Goal: Task Accomplishment & Management: Manage account settings

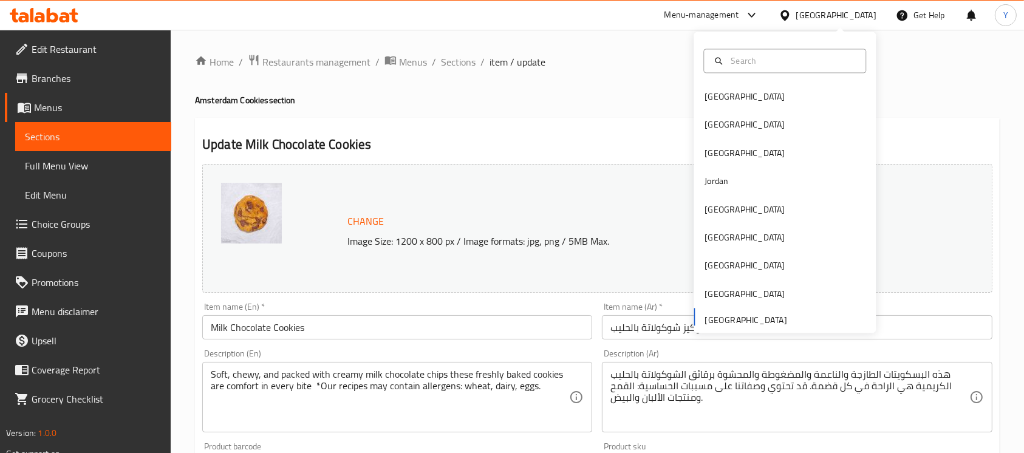
click at [208, 324] on input "Milk Chocolate Cookies" at bounding box center [397, 327] width 390 height 24
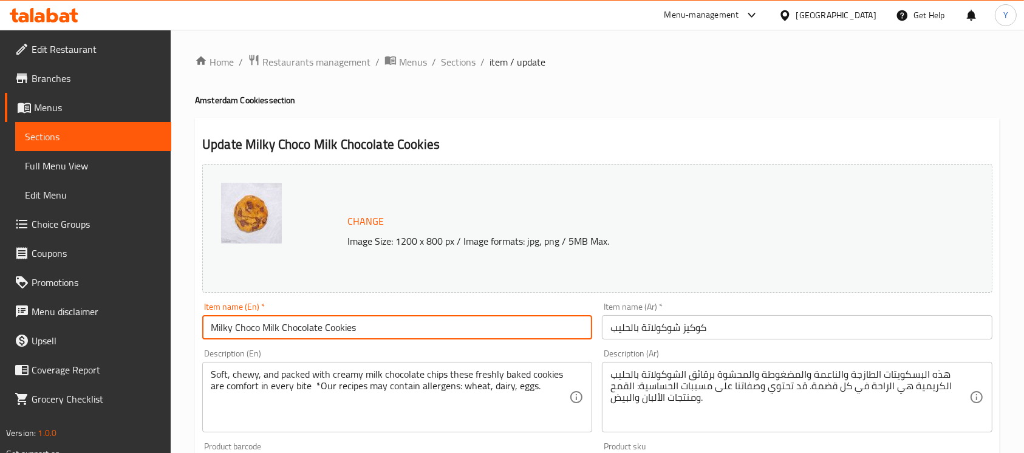
type input "Milky Choco Milk Chocolate Cookies"
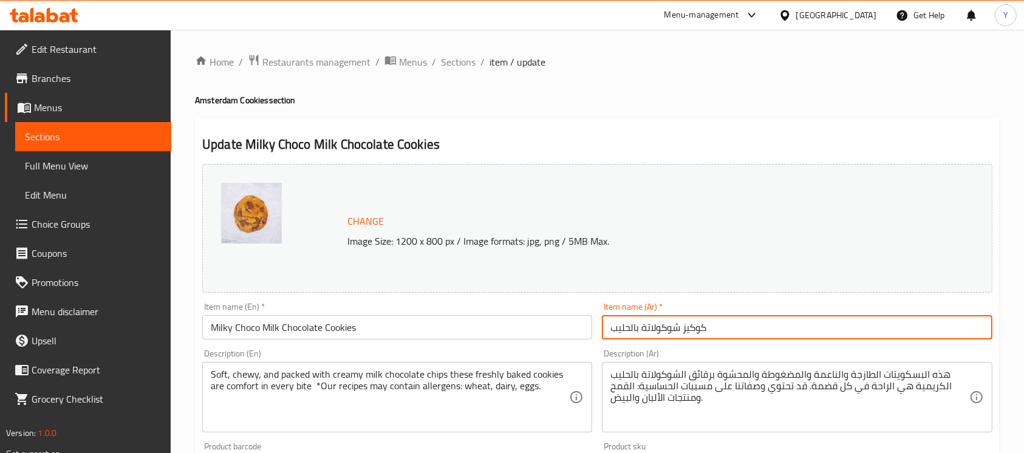
click at [724, 330] on input "كوكيز شوكولاتة بالحليب" at bounding box center [797, 327] width 390 height 24
type input "كوكيز شوكولاتة بالحليب [PERSON_NAME]"
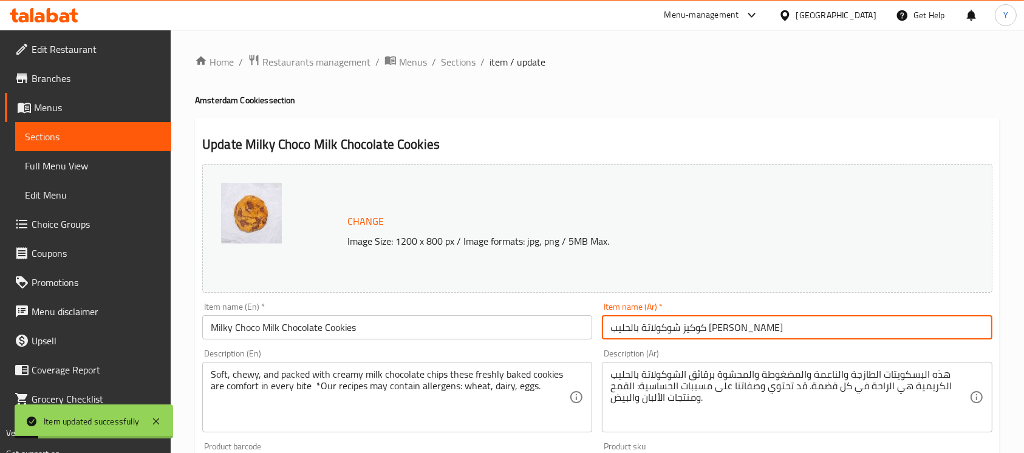
click at [316, 369] on textarea "Soft, chewy, and packed with creamy milk chocolate chips these freshly baked co…" at bounding box center [390, 398] width 358 height 58
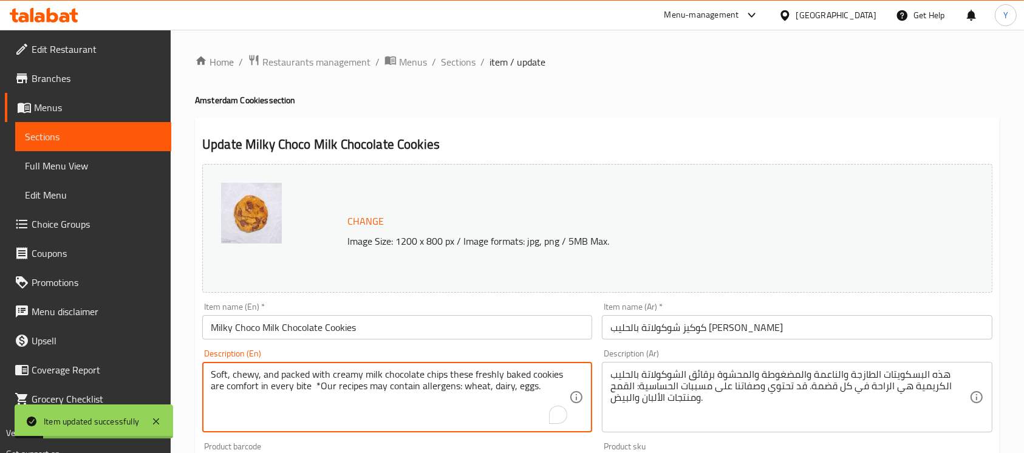
click at [316, 369] on textarea "Soft, chewy, and packed with creamy milk chocolate chips these freshly baked co…" at bounding box center [390, 398] width 358 height 58
paste textarea "Tip: Warm the cookies slightly before eating to bring out their full flavor and…"
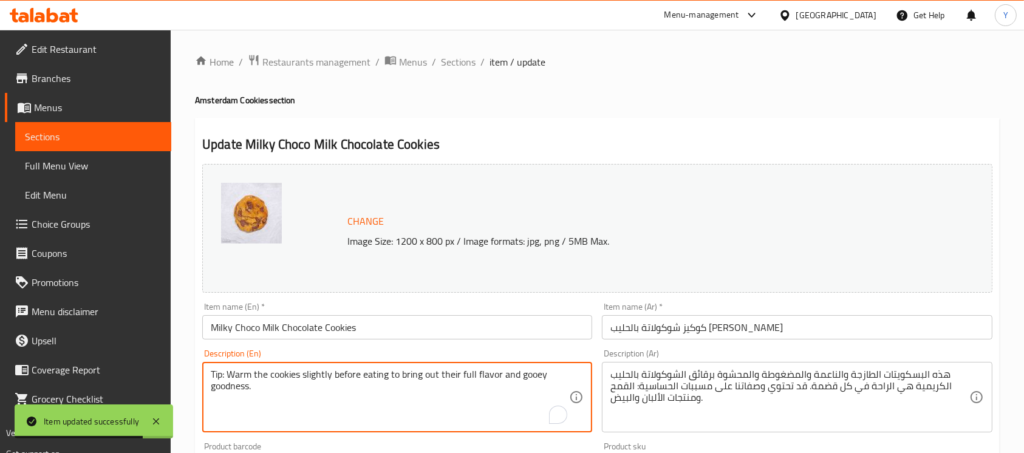
paste textarea "Soft, chewy, and packed with creamy milk chocolate chips—these freshly baked co…"
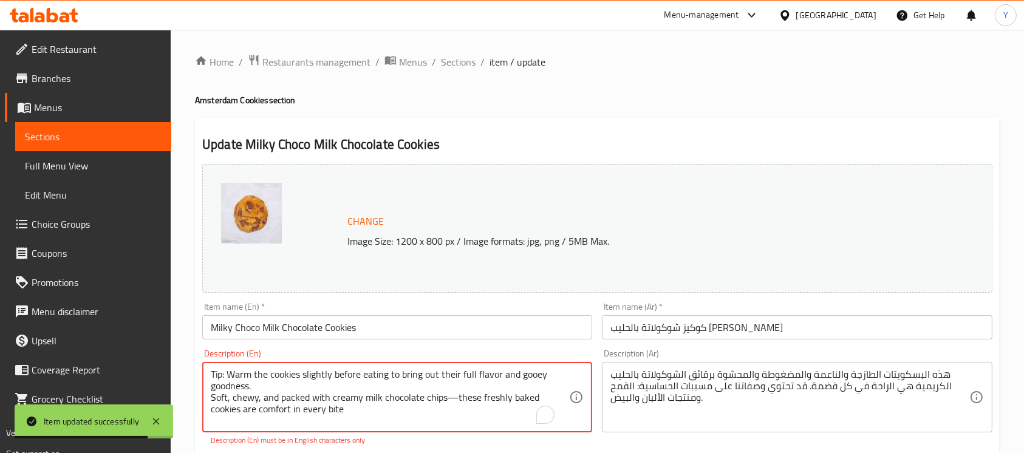
scroll to position [3, 0]
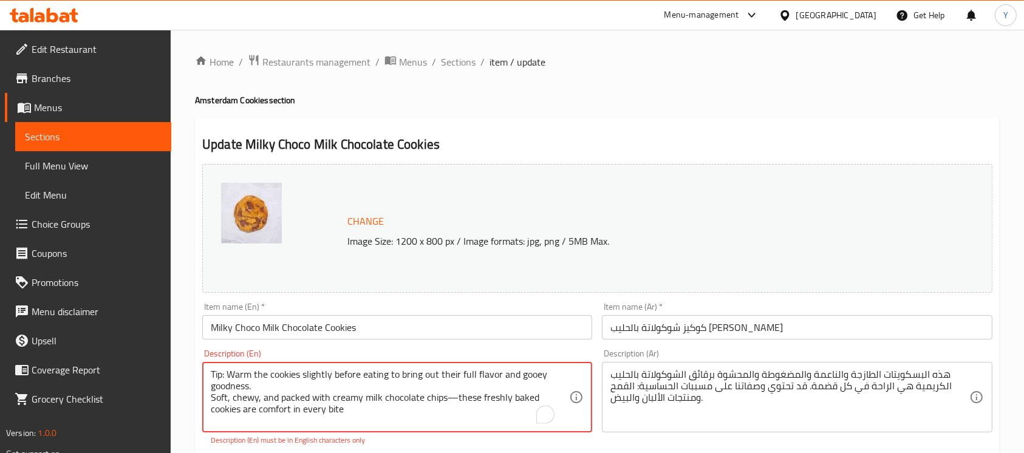
drag, startPoint x: 454, startPoint y: 398, endPoint x: 460, endPoint y: 450, distance: 52.0
click at [457, 405] on textarea "Tip: Warm the cookies slightly before eating to bring out their full flavor and…" at bounding box center [390, 398] width 358 height 58
drag, startPoint x: 411, startPoint y: 421, endPoint x: 416, endPoint y: 417, distance: 6.9
click at [411, 421] on textarea "Tip: Warm the cookies slightly before eating to bring out their full flavor and…" at bounding box center [390, 398] width 358 height 58
click at [452, 395] on textarea "Tip: Warm the cookies slightly before eating to bring out their full flavor and…" at bounding box center [390, 398] width 358 height 58
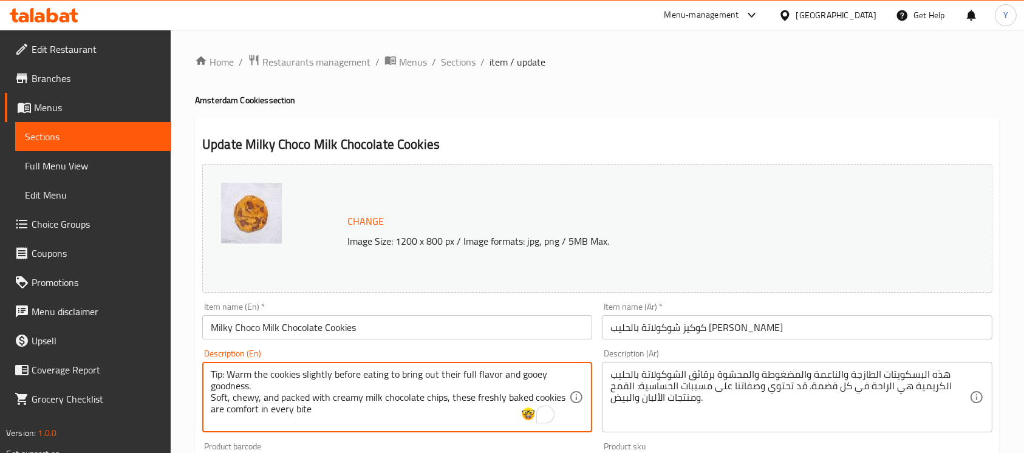
type textarea "Tip: Warm the cookies slightly before eating to bring out their full flavor and…"
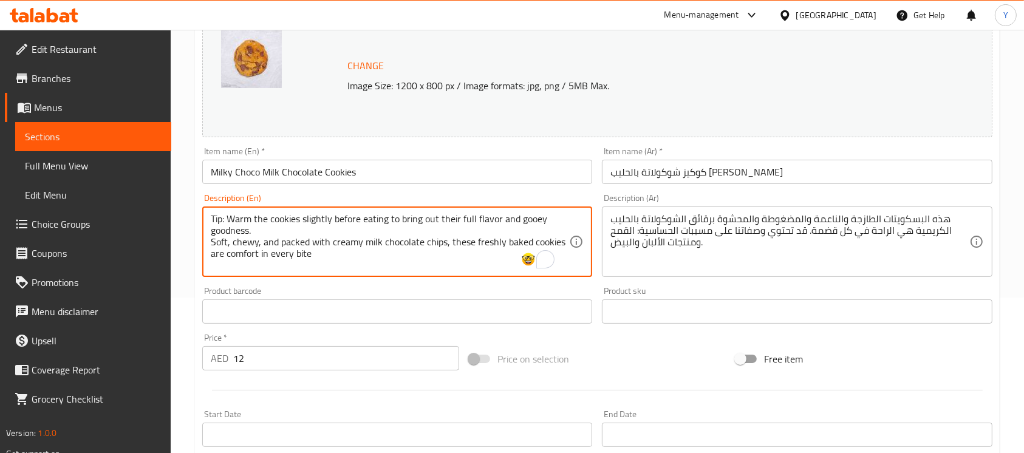
scroll to position [163, 0]
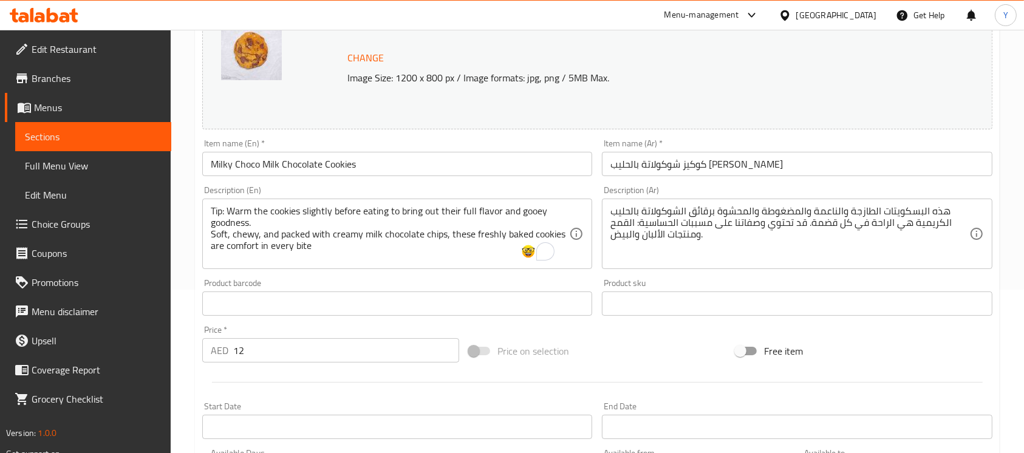
click at [311, 335] on div "Price   * AED 12 Price *" at bounding box center [330, 343] width 257 height 37
click at [301, 338] on div "Price   * AED 12 Price *" at bounding box center [330, 343] width 257 height 37
drag, startPoint x: 301, startPoint y: 352, endPoint x: 403, endPoint y: 342, distance: 101.8
click at [301, 351] on input "12" at bounding box center [346, 350] width 226 height 24
type input "15"
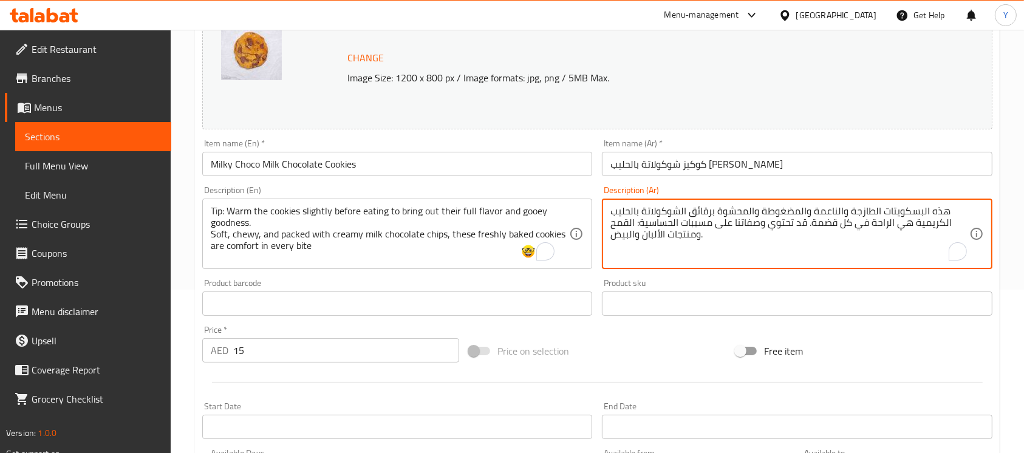
click at [689, 247] on textarea "هذه البسكويتات الطازجة والناعمة والمضغوطة والمحشوة برقائق الشوكولاتة بالحليب ال…" at bounding box center [789, 234] width 358 height 58
paste textarea "صيحة: سخّن البسكويت قليلاً قبل تناوله لإبراز نكهته الغنية وطعمه اللذيذ. هي بسكو…"
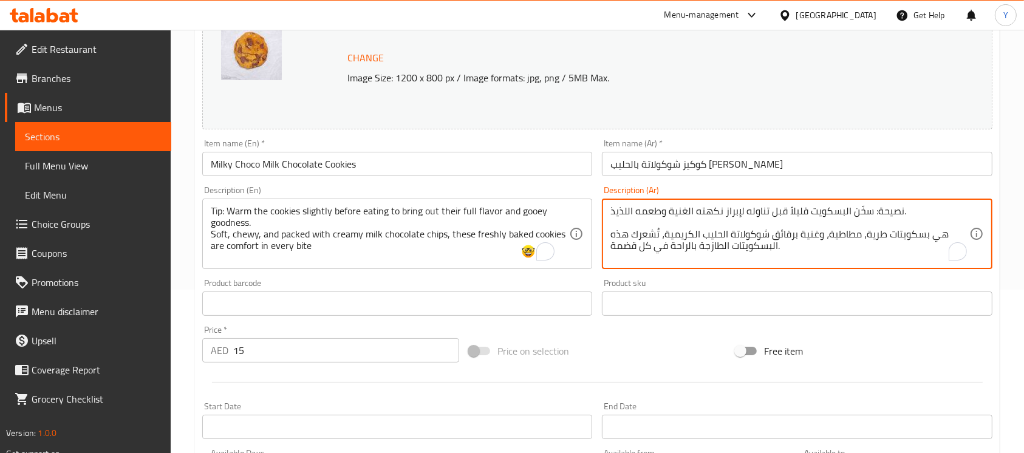
click at [708, 251] on textarea "نصيحة: سخّن البسكويت قليلاً قبل تناوله لإبراز نكهته الغنية وطعمه اللذيذ. هي بسك…" at bounding box center [789, 234] width 358 height 58
type textarea "نصيحة: سخّن البسكويت قليلاً قبل تناوله لإبراز نكهته الغنية وطعمه اللذيذ. هي بسك…"
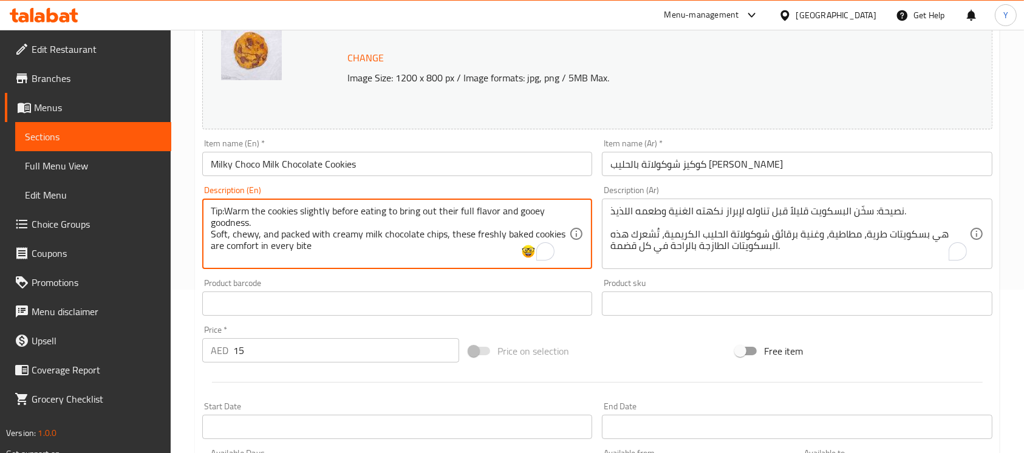
scroll to position [0, 0]
type textarea "Tip Warm the cookies slightly before eating to bring out their full flavor and …"
drag, startPoint x: 870, startPoint y: 215, endPoint x: 869, endPoint y: 237, distance: 22.5
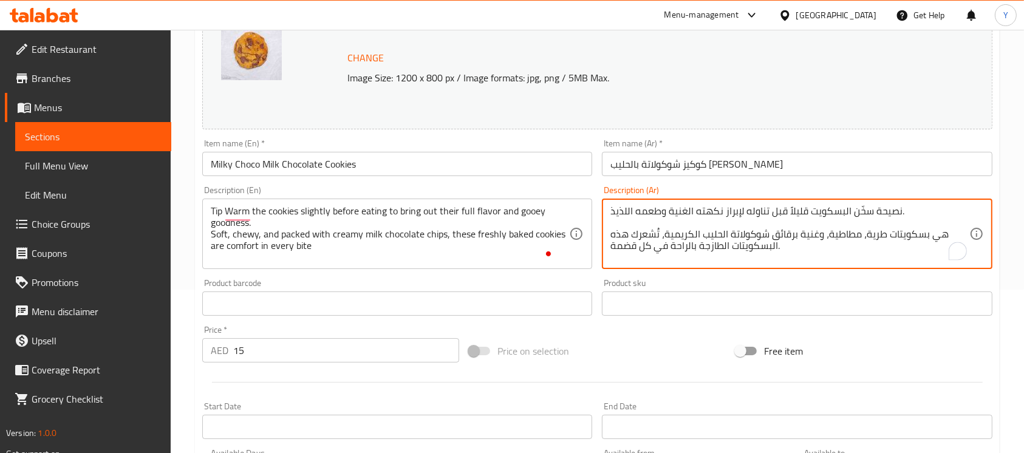
type textarea "نصيحة سخّن البسكويت قليلاً قبل تناوله لإبراز نكهته الغنية وطعمه اللذيذ. هي بسكو…"
click at [407, 173] on input "Milky Choco Milk Chocolate Cookies" at bounding box center [397, 164] width 390 height 24
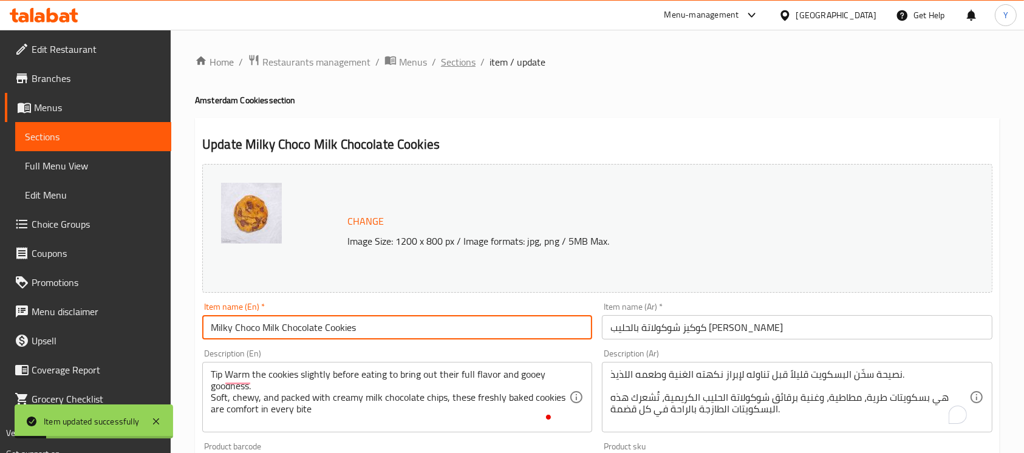
click at [448, 61] on span "Sections" at bounding box center [458, 62] width 35 height 15
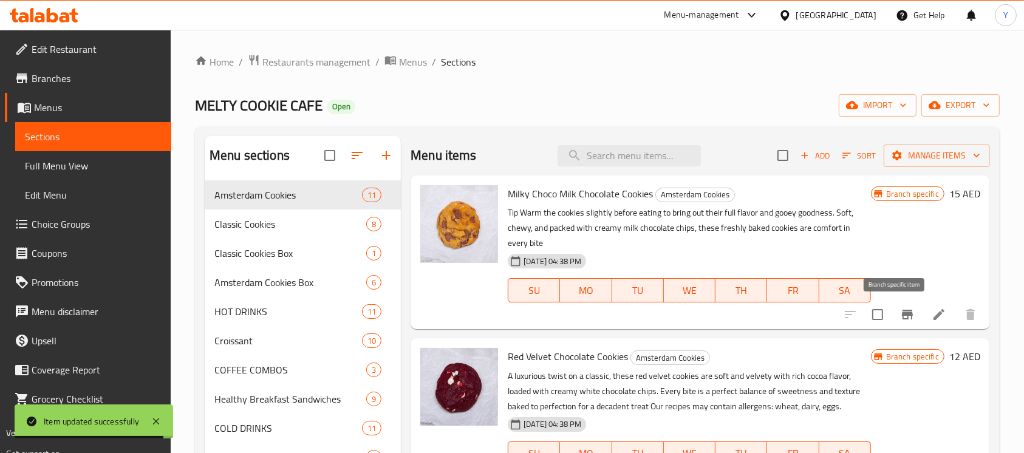
click at [900, 319] on icon "Branch-specific-item" at bounding box center [907, 314] width 15 height 15
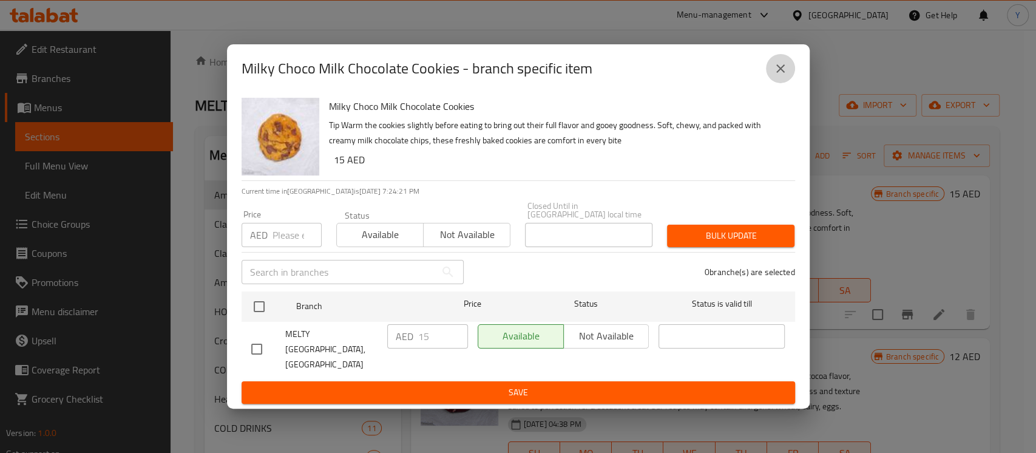
click at [792, 83] on button "close" at bounding box center [780, 68] width 29 height 29
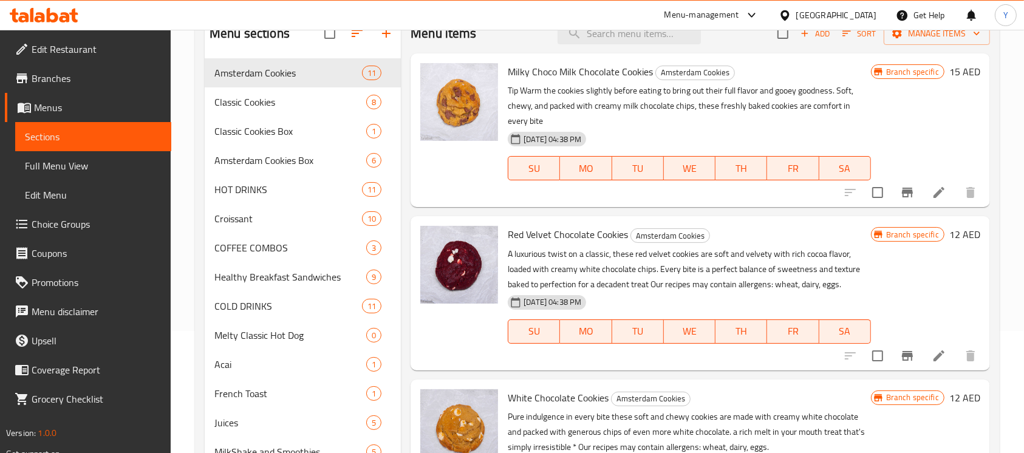
scroll to position [133, 0]
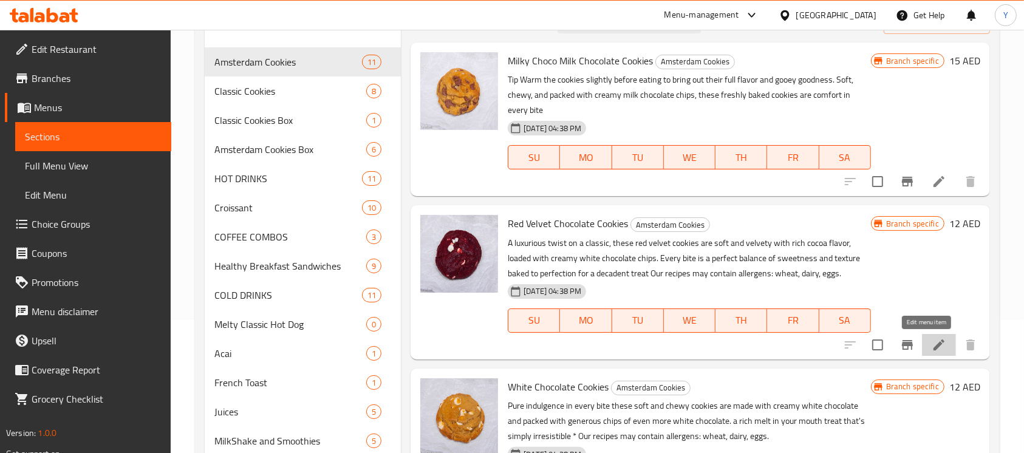
click at [931, 340] on icon at bounding box center [938, 345] width 15 height 15
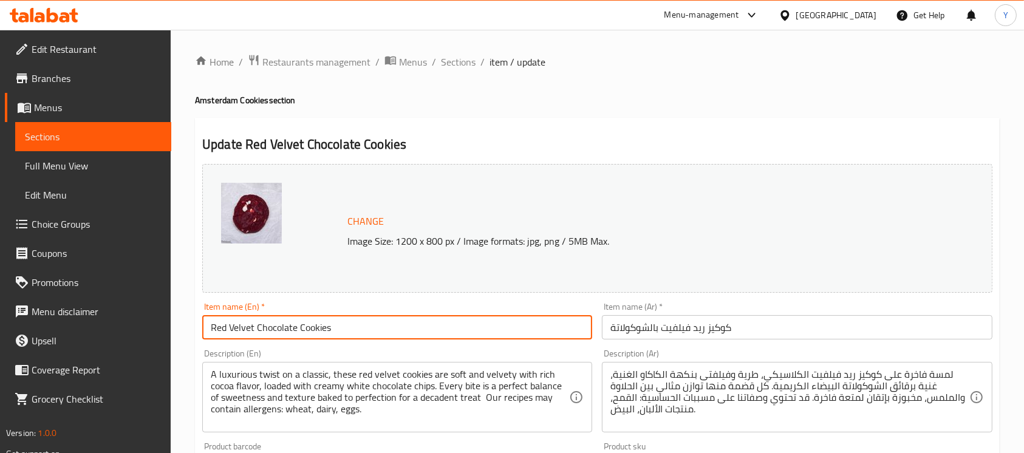
click at [205, 332] on input "Red Velvet Chocolate Cookies" at bounding box center [397, 327] width 390 height 24
type input "Red Velvet Royale Red Velvet Chocolate Cookies"
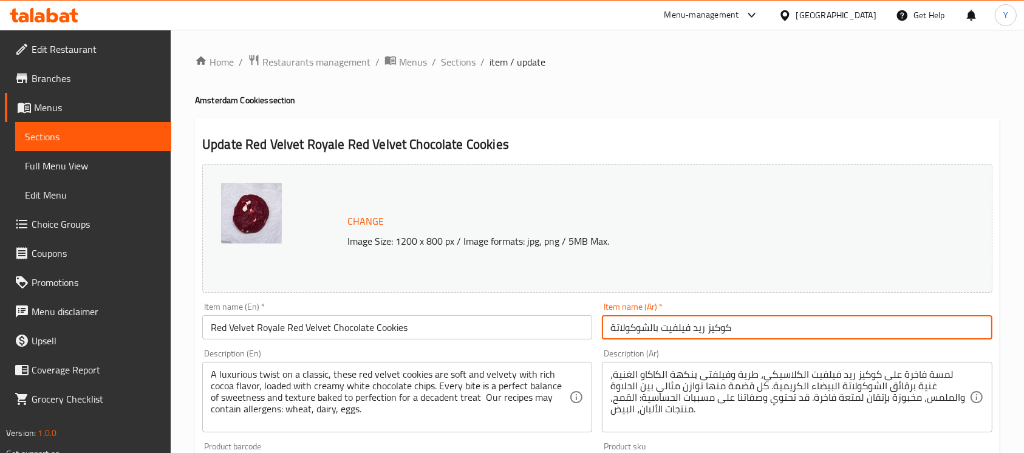
click at [767, 337] on input "كوكيز ريد فيلفيت بالشوكولاتة" at bounding box center [797, 327] width 390 height 24
type input "كوكيز ريد فيلفيت بالشوكولاتة ريد فيلفت رويال"
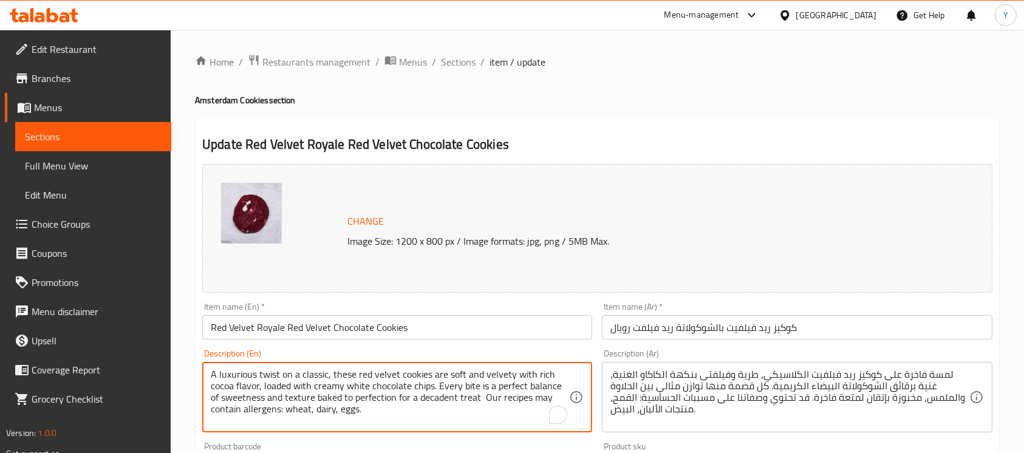
click at [326, 409] on textarea "A luxurious twist on a classic, these red velvet cookies are soft and velvety w…" at bounding box center [390, 398] width 358 height 58
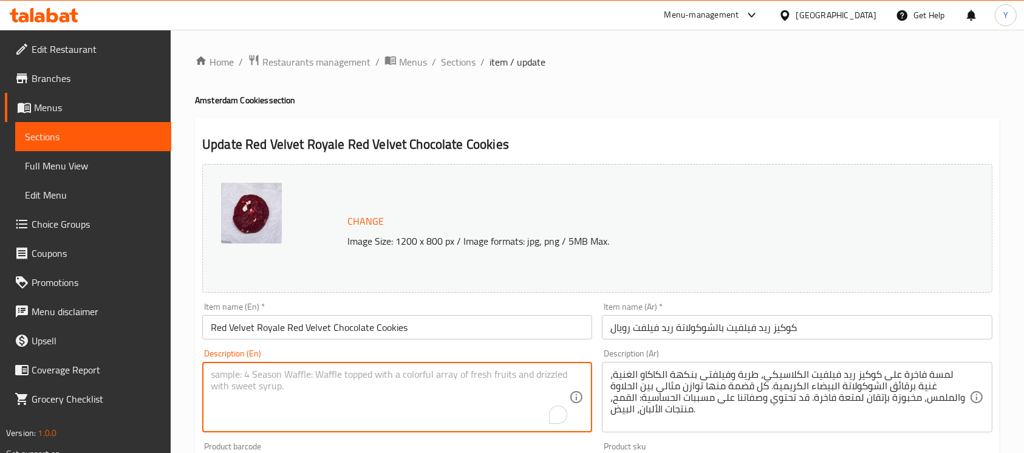
paste textarea "Tip: Warm the cookies slightly before eating to bring out their full flavor and…"
paste textarea "A luxurious twist on a classic, these red velvet cookies are soft and velvety w…"
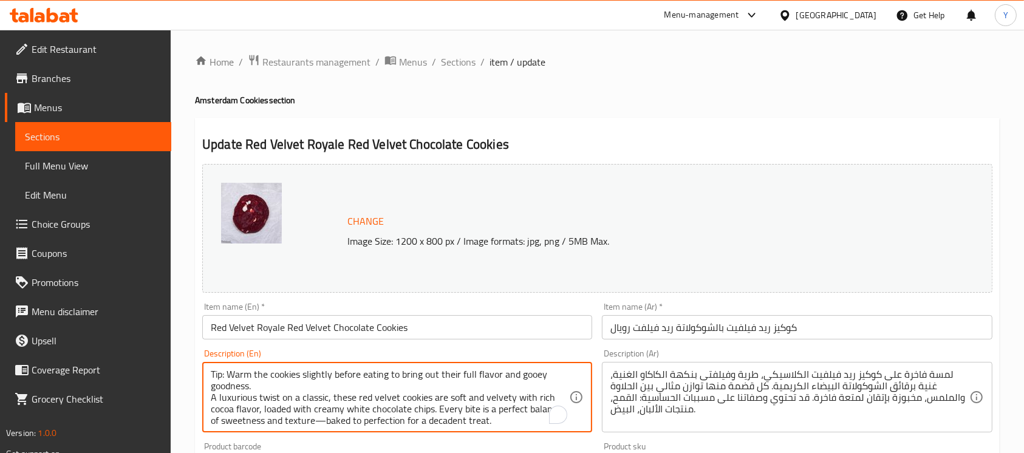
scroll to position [11, 0]
click at [358, 415] on textarea "Tip: Warm the cookies slightly before eating to bring out their full flavor and…" at bounding box center [390, 398] width 358 height 58
click at [223, 375] on textarea "Tip: Warm the cookies slightly before eating to bring out their full flavor and…" at bounding box center [390, 398] width 358 height 58
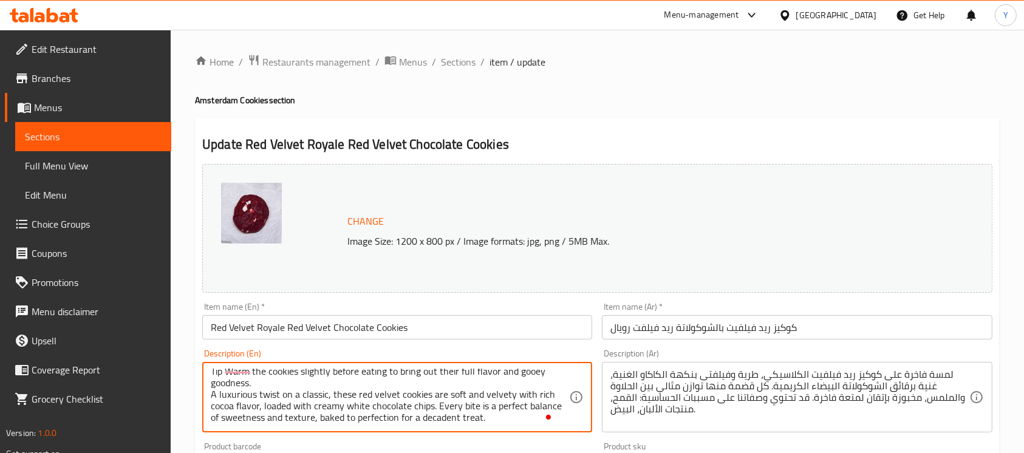
click at [311, 417] on textarea "Tip Warm the cookies slightly before eating to bring out their full flavor and …" at bounding box center [390, 398] width 358 height 58
type textarea "Tip Warm the cookies slightly before eating to bring out their full flavor and …"
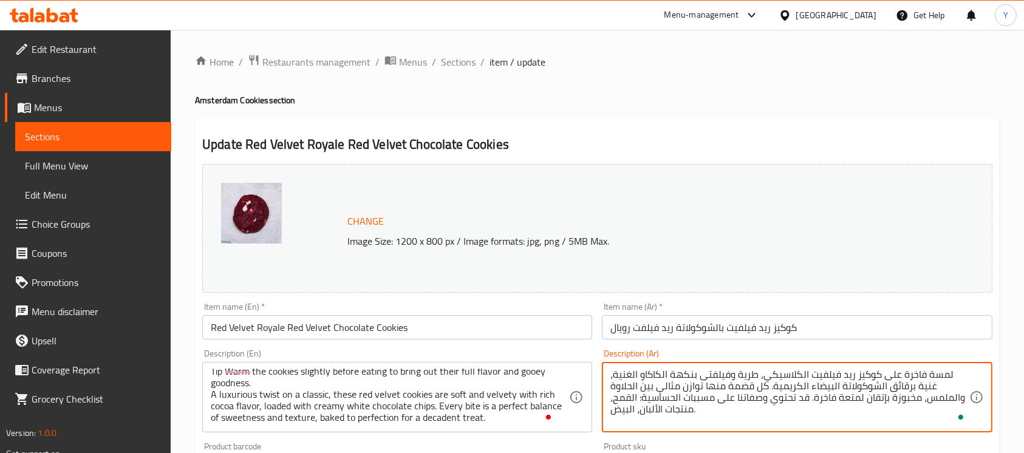
type textarea "لمسة فاخرة على كوكيز ريد فيلفيت الكلاسيكي، طرية وفيلفتى بنكهة الكاكاو الغنية، غ…"
drag, startPoint x: 732, startPoint y: 416, endPoint x: 579, endPoint y: 319, distance: 180.7
click at [576, 331] on div "Change Image Size: 1200 x 800 px / Image formats: jpg, png / 5MB Max. Item name…" at bounding box center [597, 429] width 800 height 541
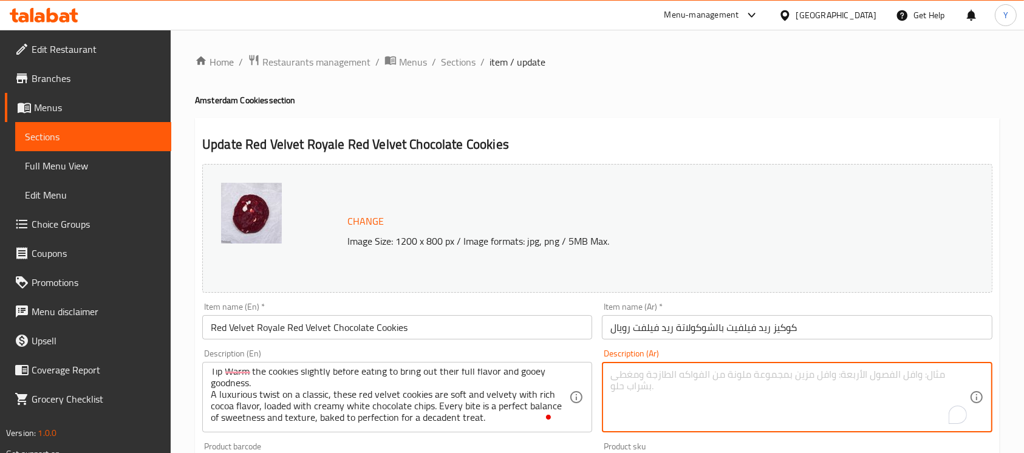
paste textarea "نصيحة: سخّن البسكويت قليلاً قبل تناوله لإبراز نكهته الغنية وطعمه اللذيذ. إضافة …"
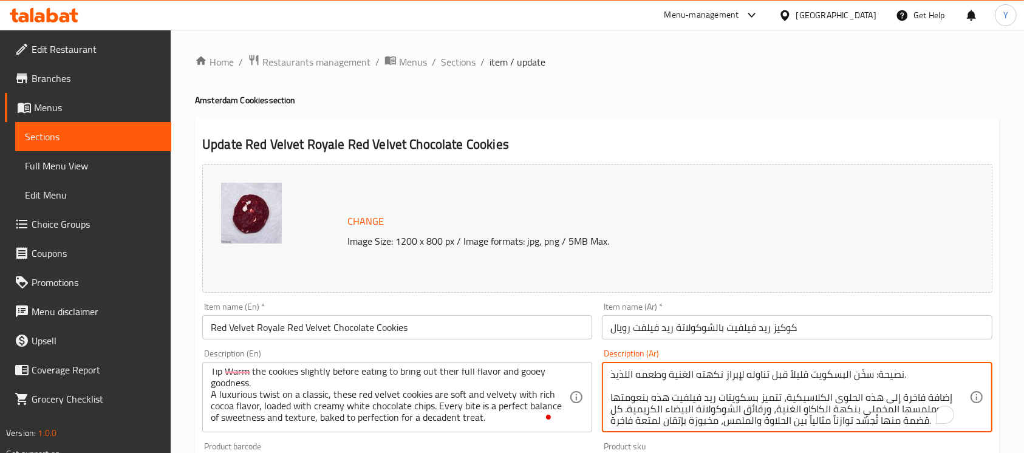
scroll to position [3, 0]
click at [871, 370] on textarea "نصيحة: سخّن البسكويت قليلاً قبل تناوله لإبراز نكهته الغنية وطعمه اللذيذ. إضافة …" at bounding box center [789, 398] width 358 height 58
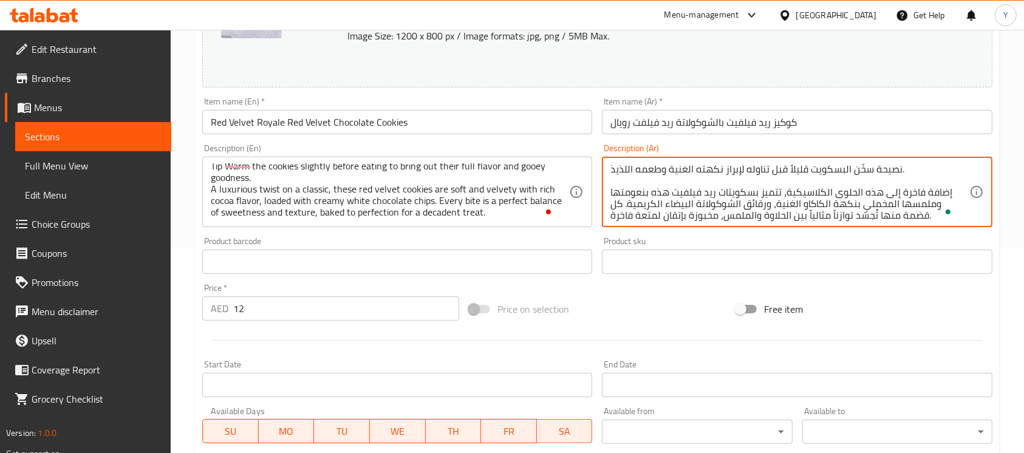
scroll to position [206, 0]
type textarea "نصيحة سخّن البسكويت قليلاً قبل تناوله لإبراز نكهته الغنية وطعمه اللذيذ. إضافة ف…"
click at [284, 295] on input "12" at bounding box center [346, 307] width 226 height 24
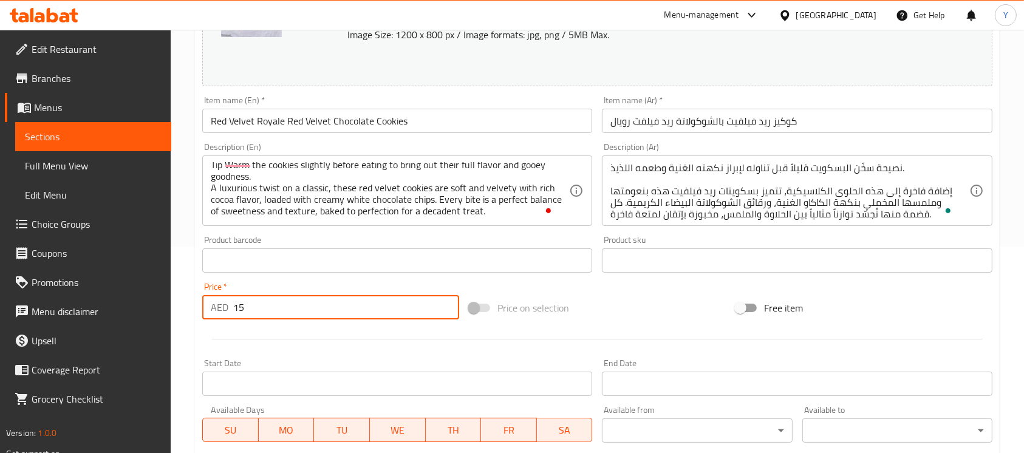
type input "15"
click at [533, 106] on div "Item name (En)   * Red Velvet Royale Red Velvet Chocolate Cookies Item name (En…" at bounding box center [397, 114] width 390 height 37
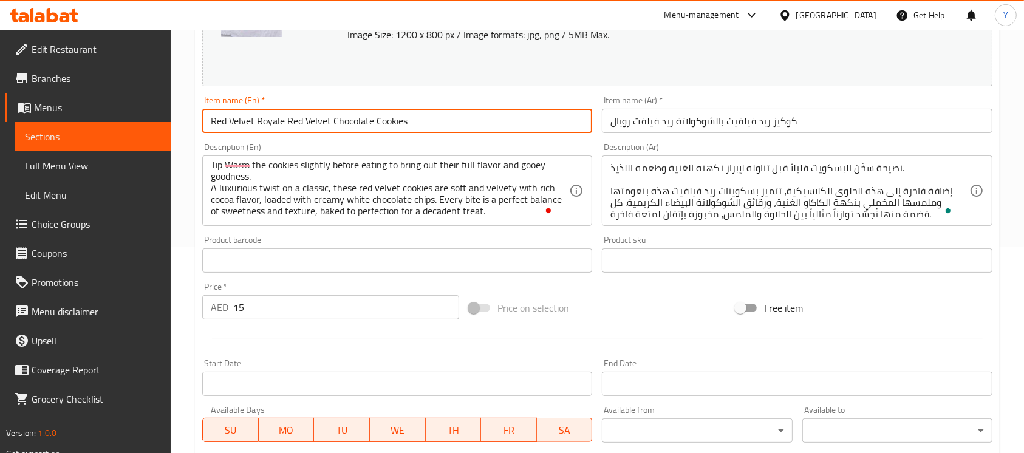
click at [528, 122] on input "Red Velvet Royale Red Velvet Chocolate Cookies" at bounding box center [397, 121] width 390 height 24
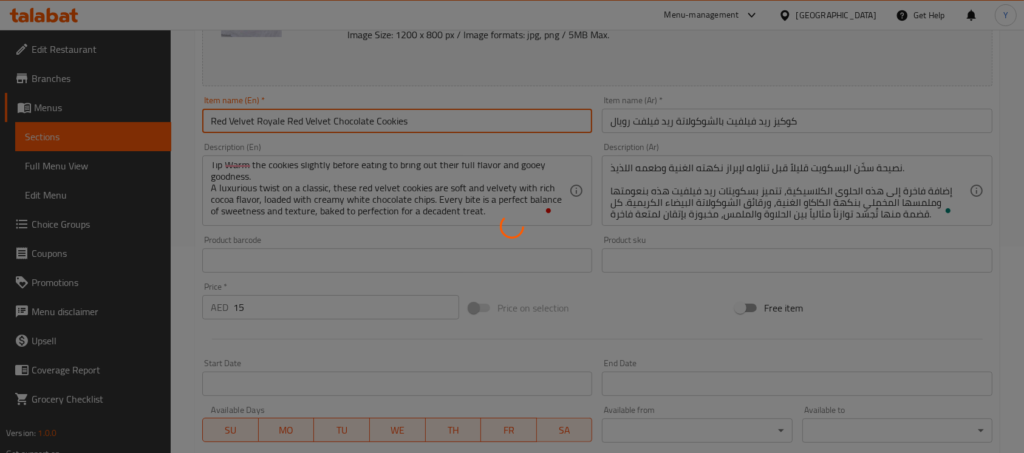
scroll to position [0, 0]
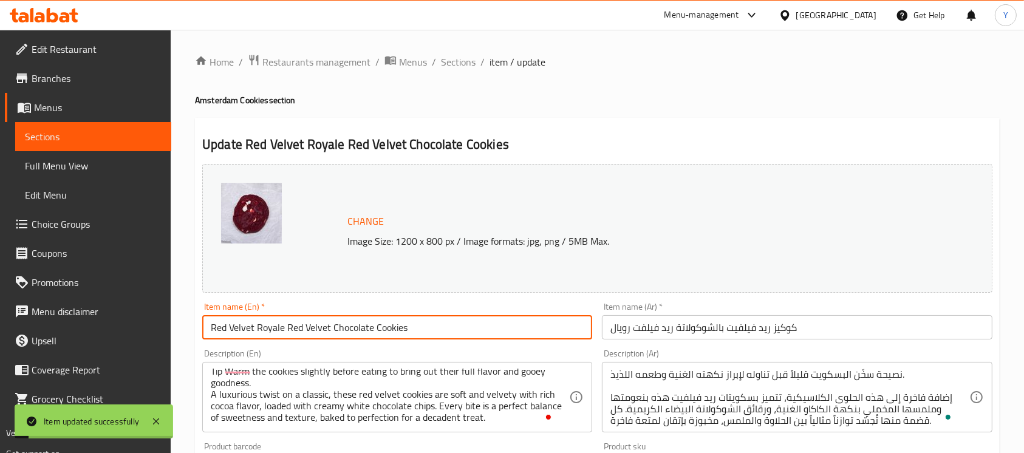
click at [437, 69] on ol "Home / Restaurants management / Menus / Sections / item / update" at bounding box center [597, 62] width 805 height 16
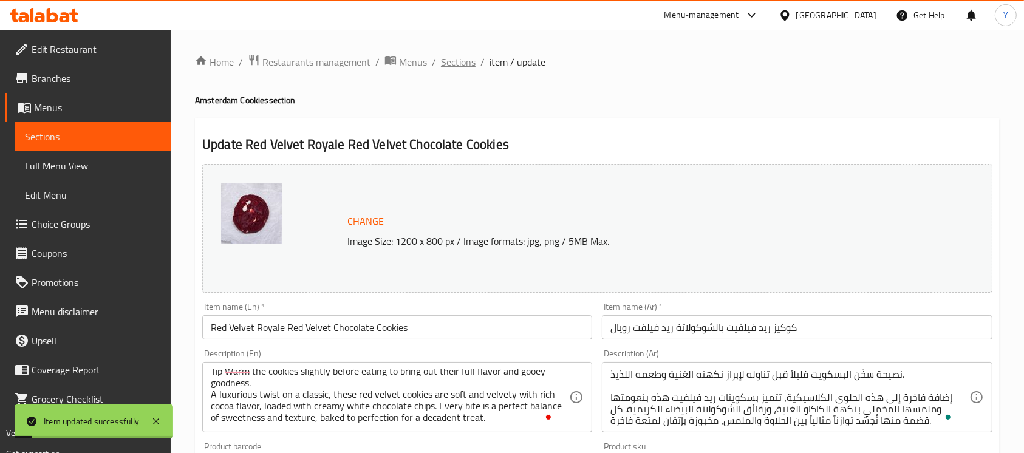
click at [444, 58] on span "Sections" at bounding box center [458, 62] width 35 height 15
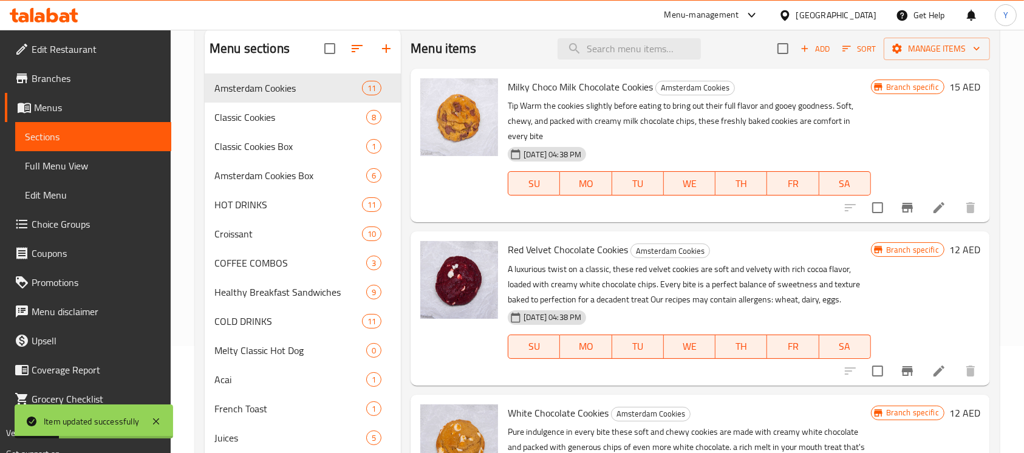
scroll to position [131, 0]
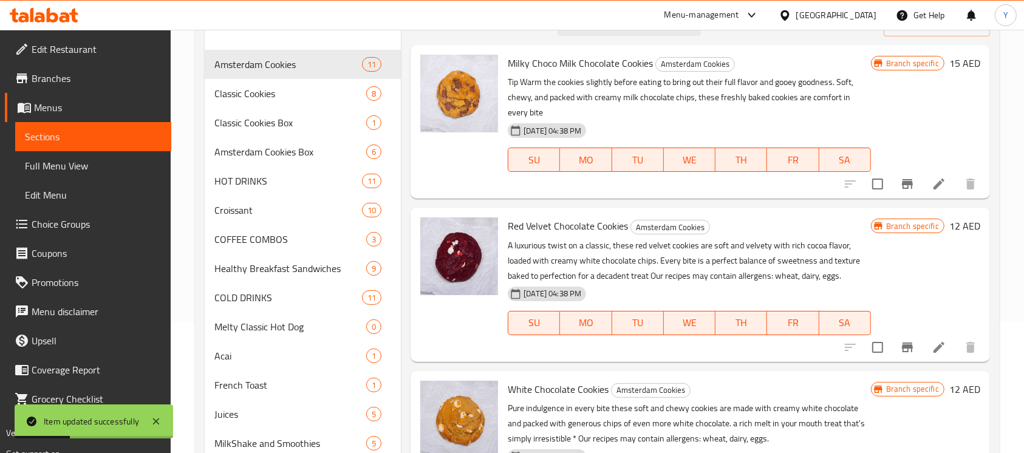
click at [902, 344] on icon "Branch-specific-item" at bounding box center [907, 347] width 11 height 10
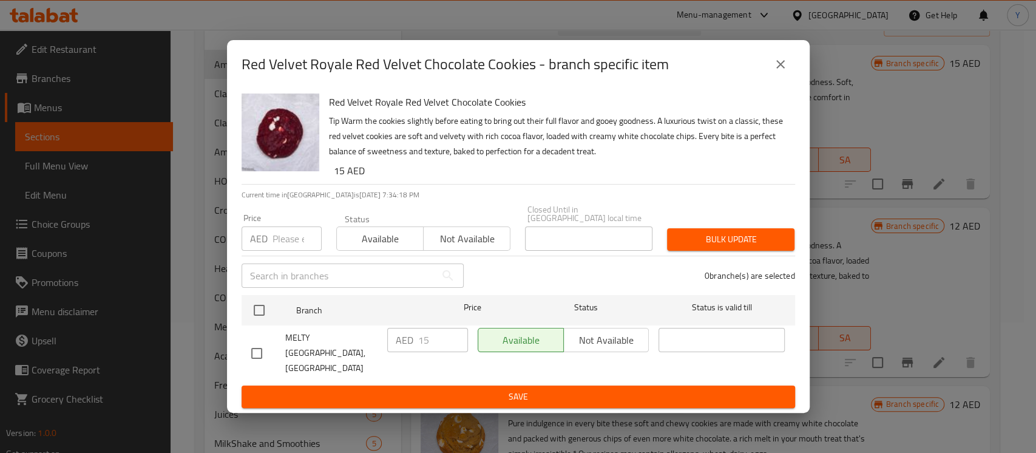
click at [780, 69] on icon "close" at bounding box center [781, 64] width 9 height 9
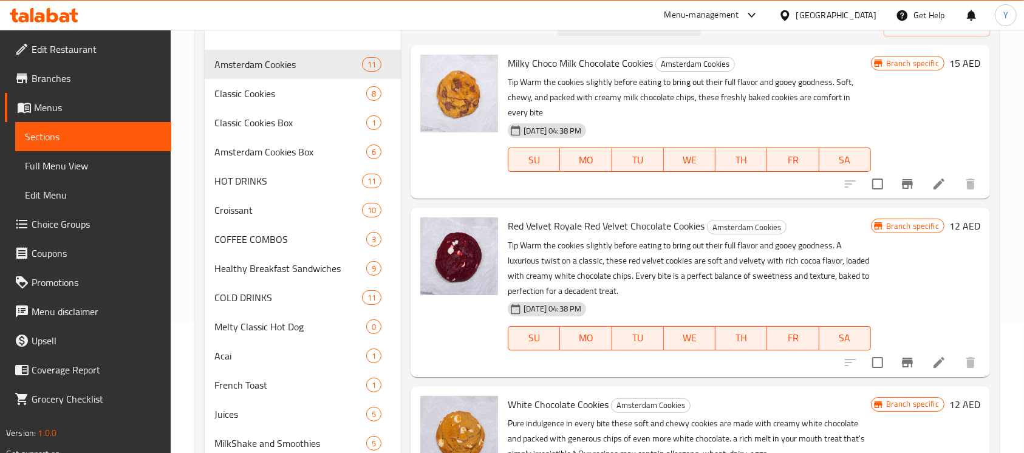
scroll to position [61, 0]
